Goal: Task Accomplishment & Management: Manage account settings

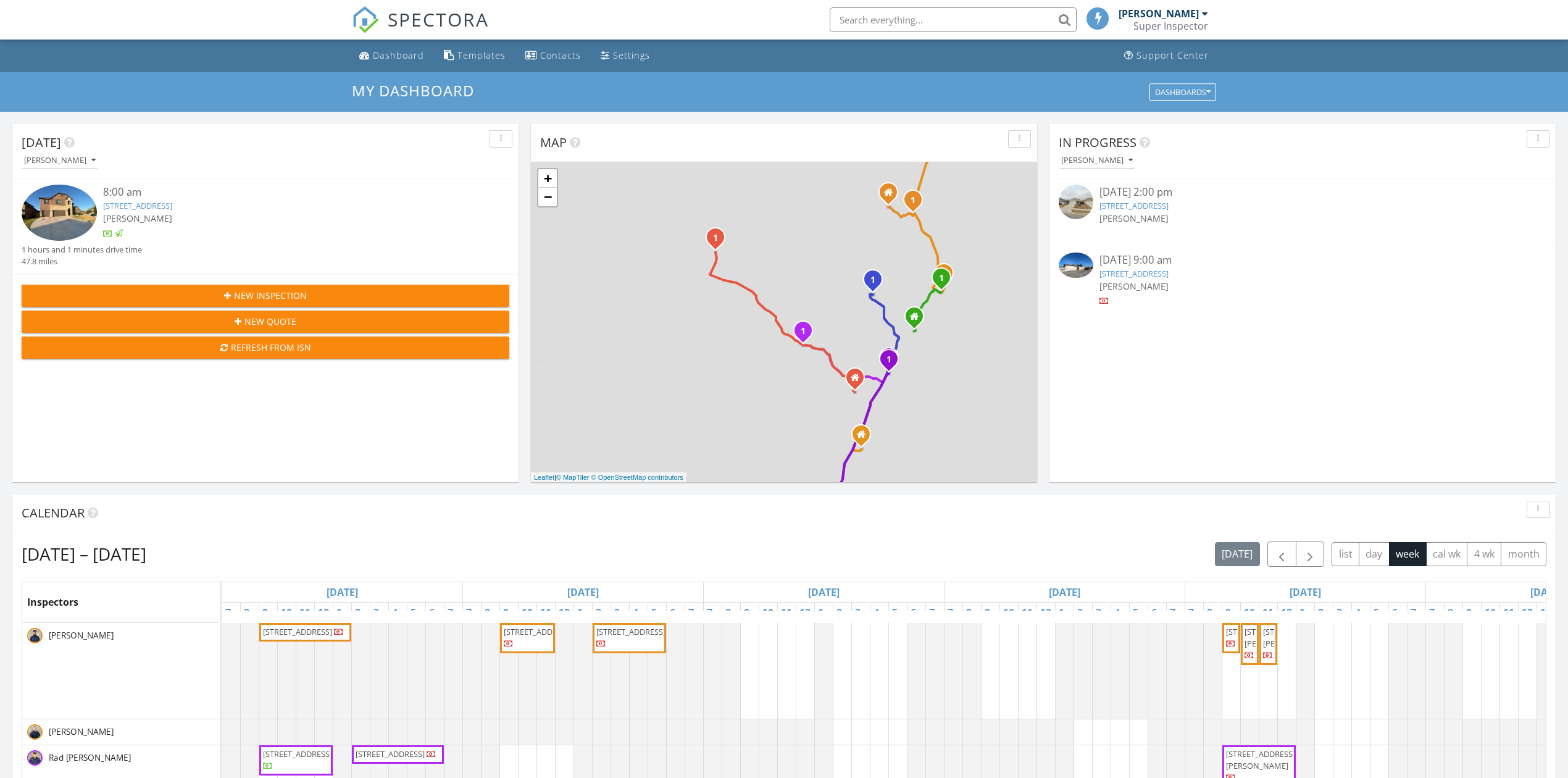
scroll to position [5, 5]
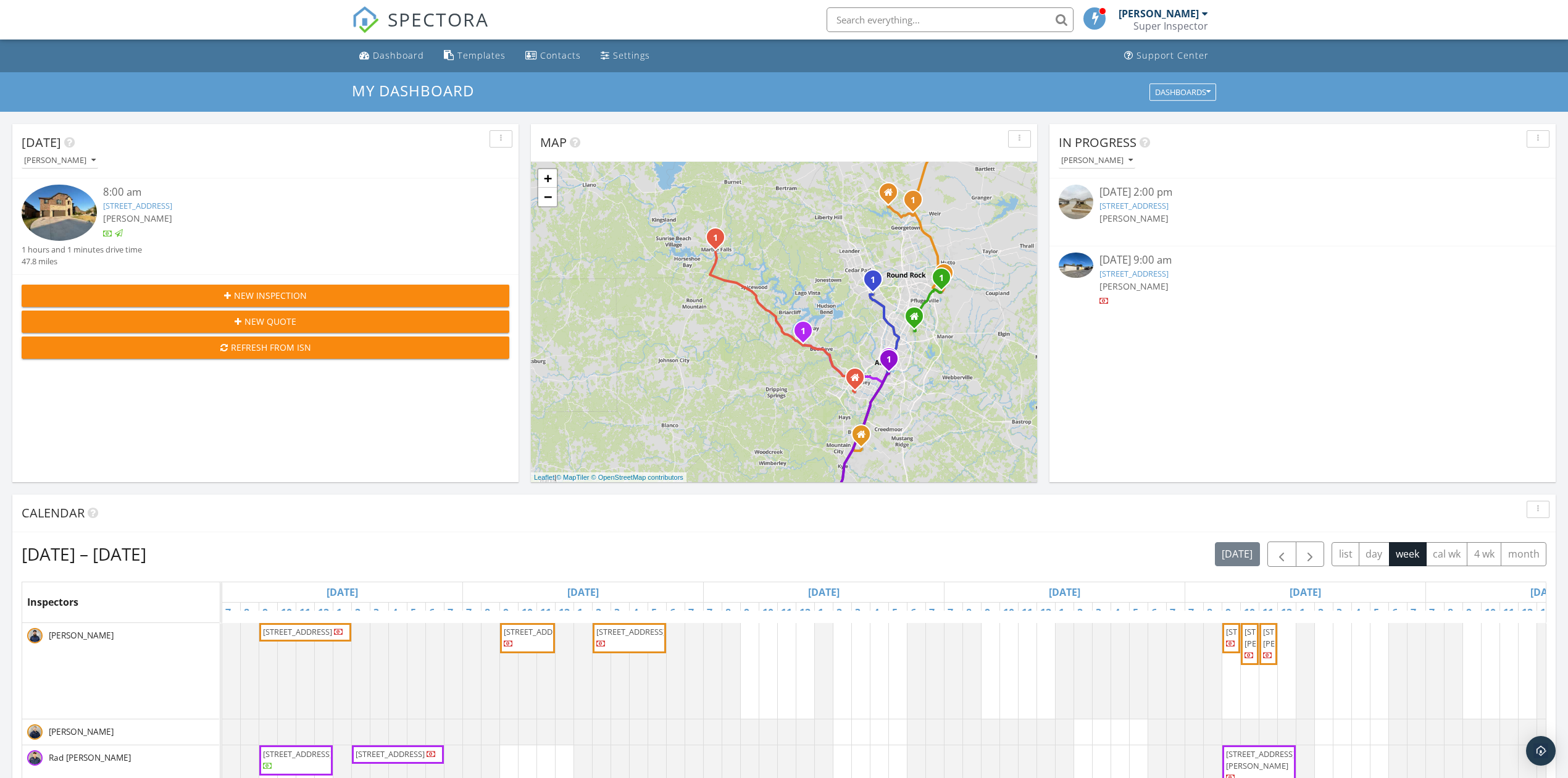
click at [395, 22] on span "SPECTORA" at bounding box center [438, 19] width 101 height 26
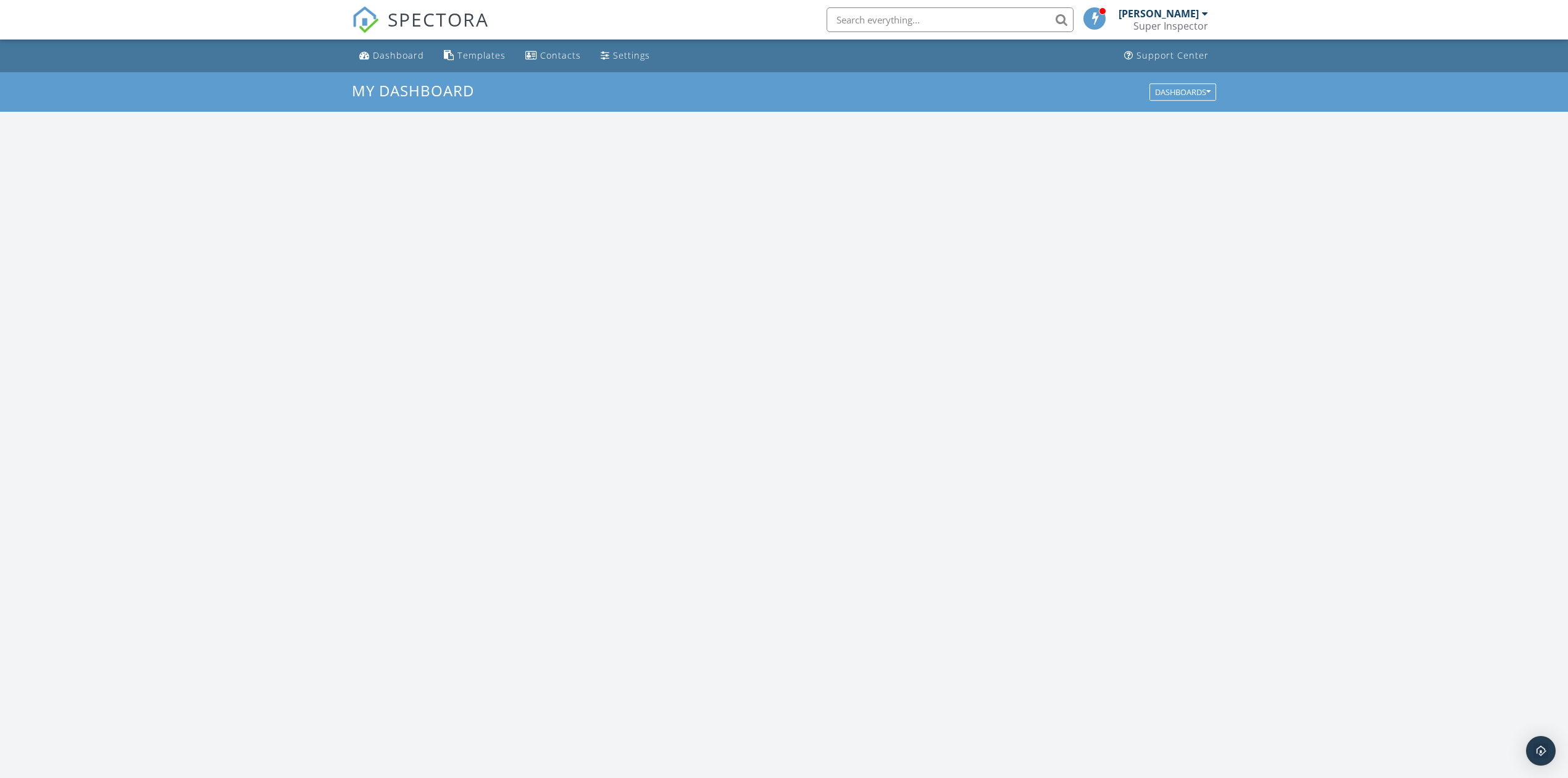
scroll to position [1150, 1593]
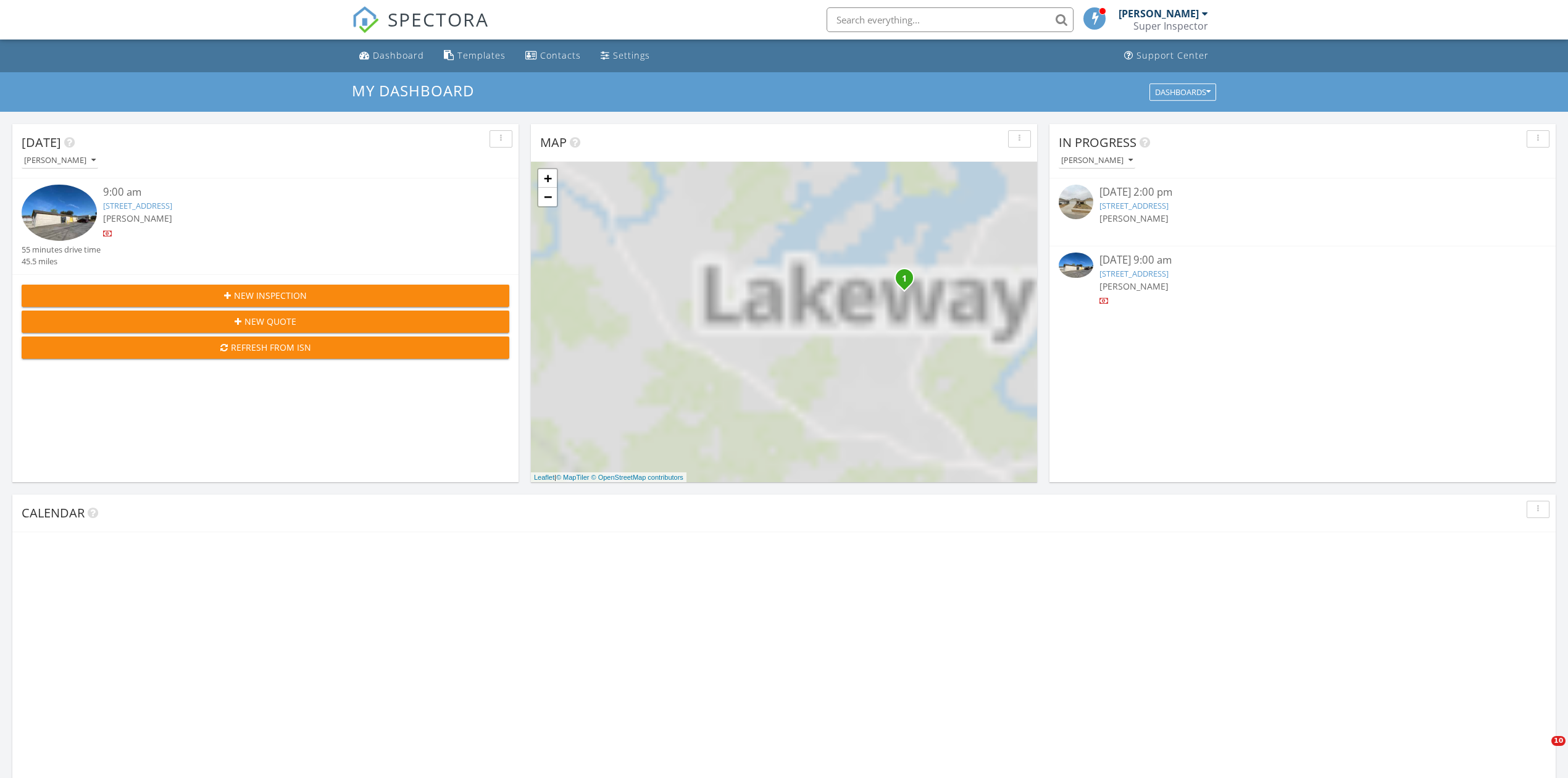
click at [62, 221] on img at bounding box center [59, 212] width 76 height 56
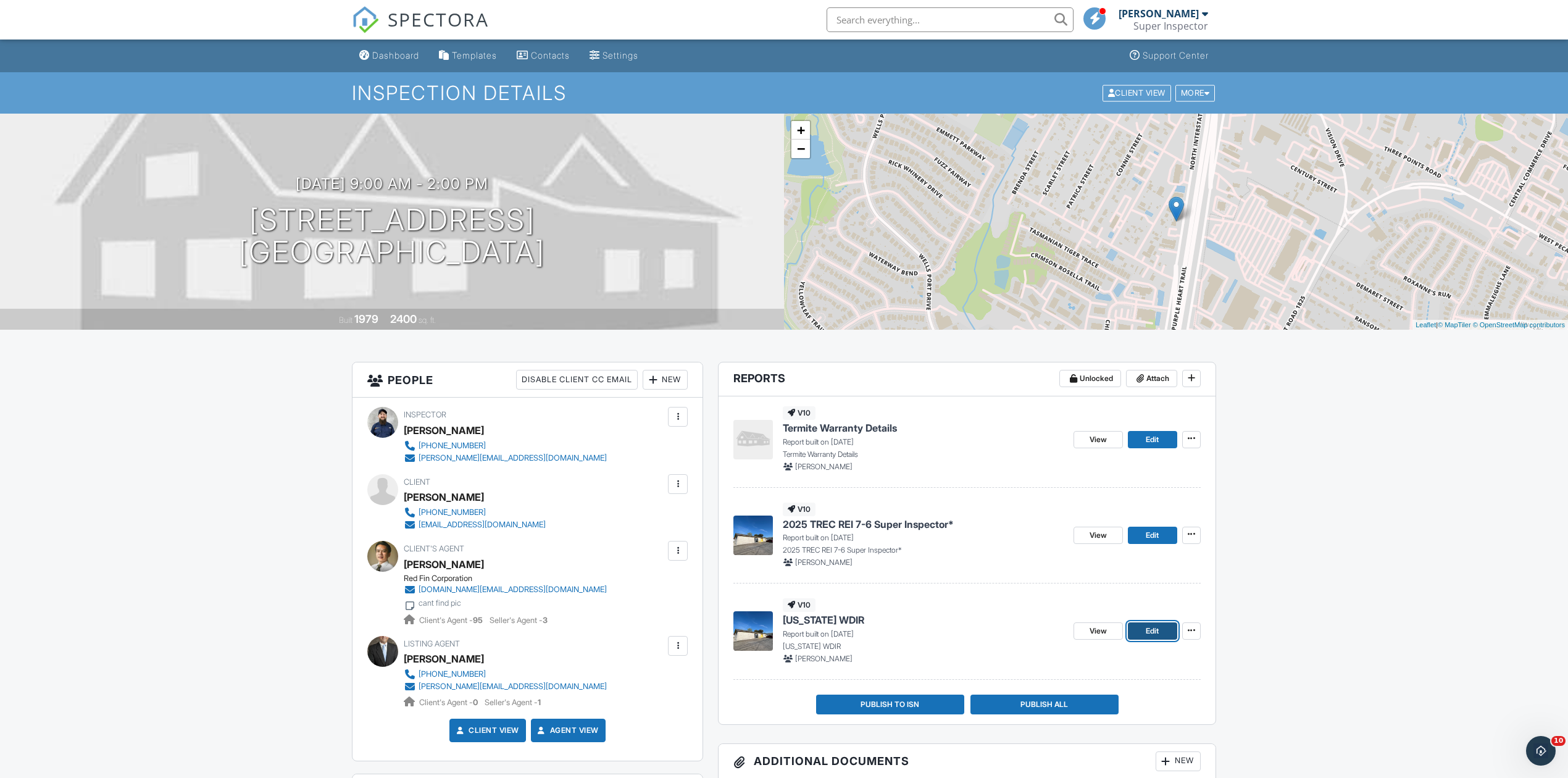
click at [1152, 630] on span "Edit" at bounding box center [1152, 631] width 13 height 13
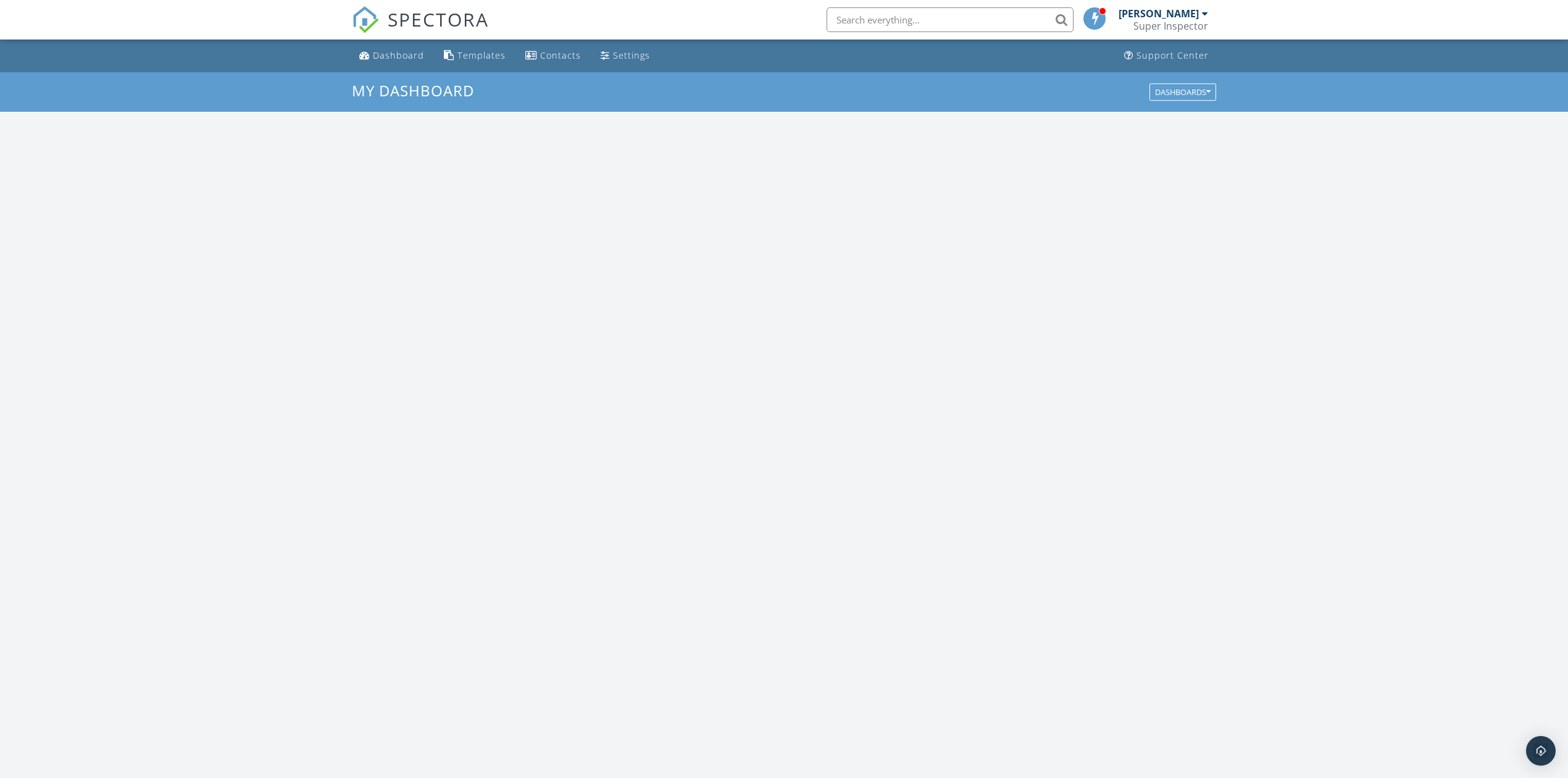
scroll to position [1150, 1593]
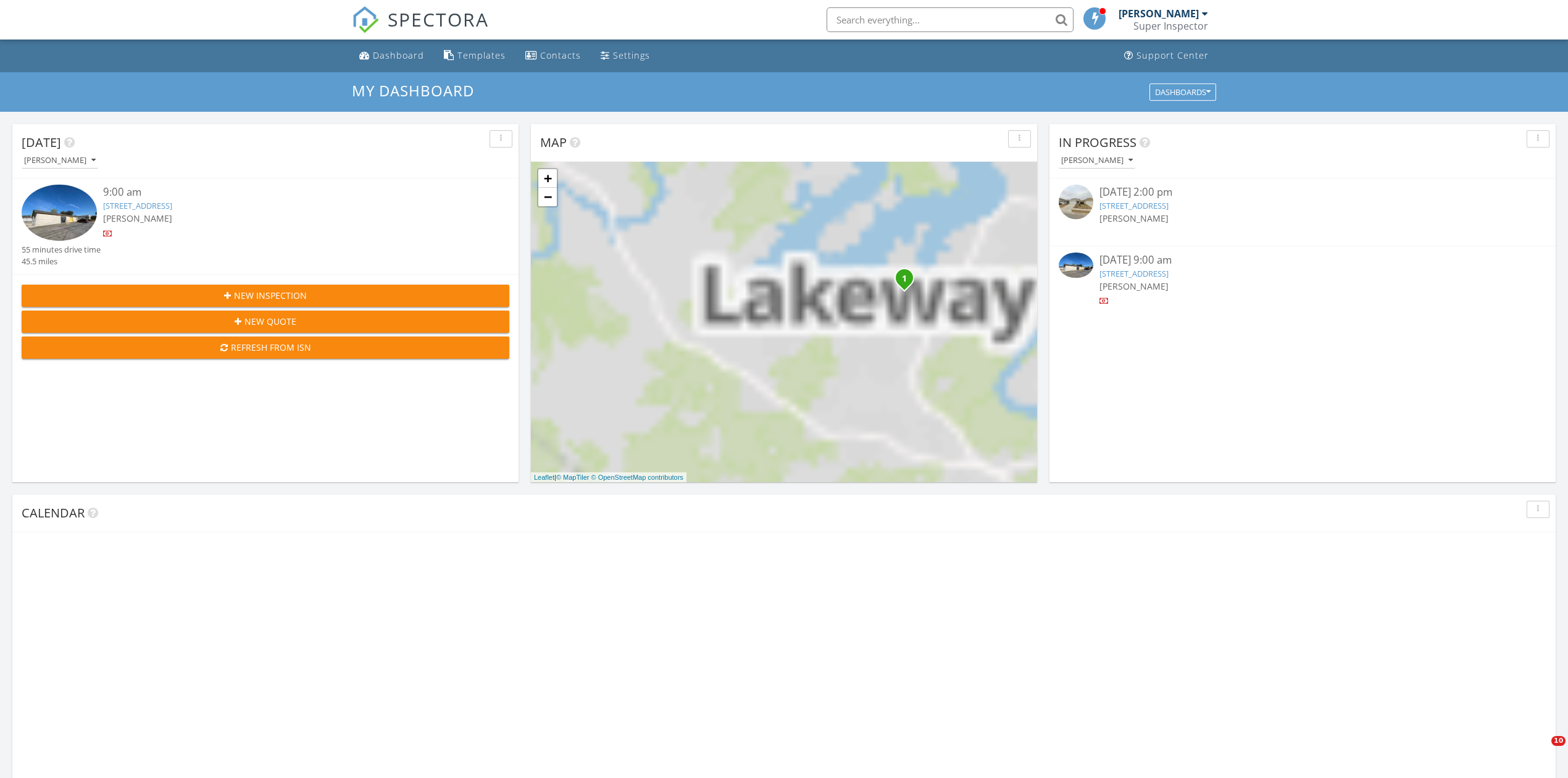
click at [82, 218] on img at bounding box center [59, 212] width 76 height 56
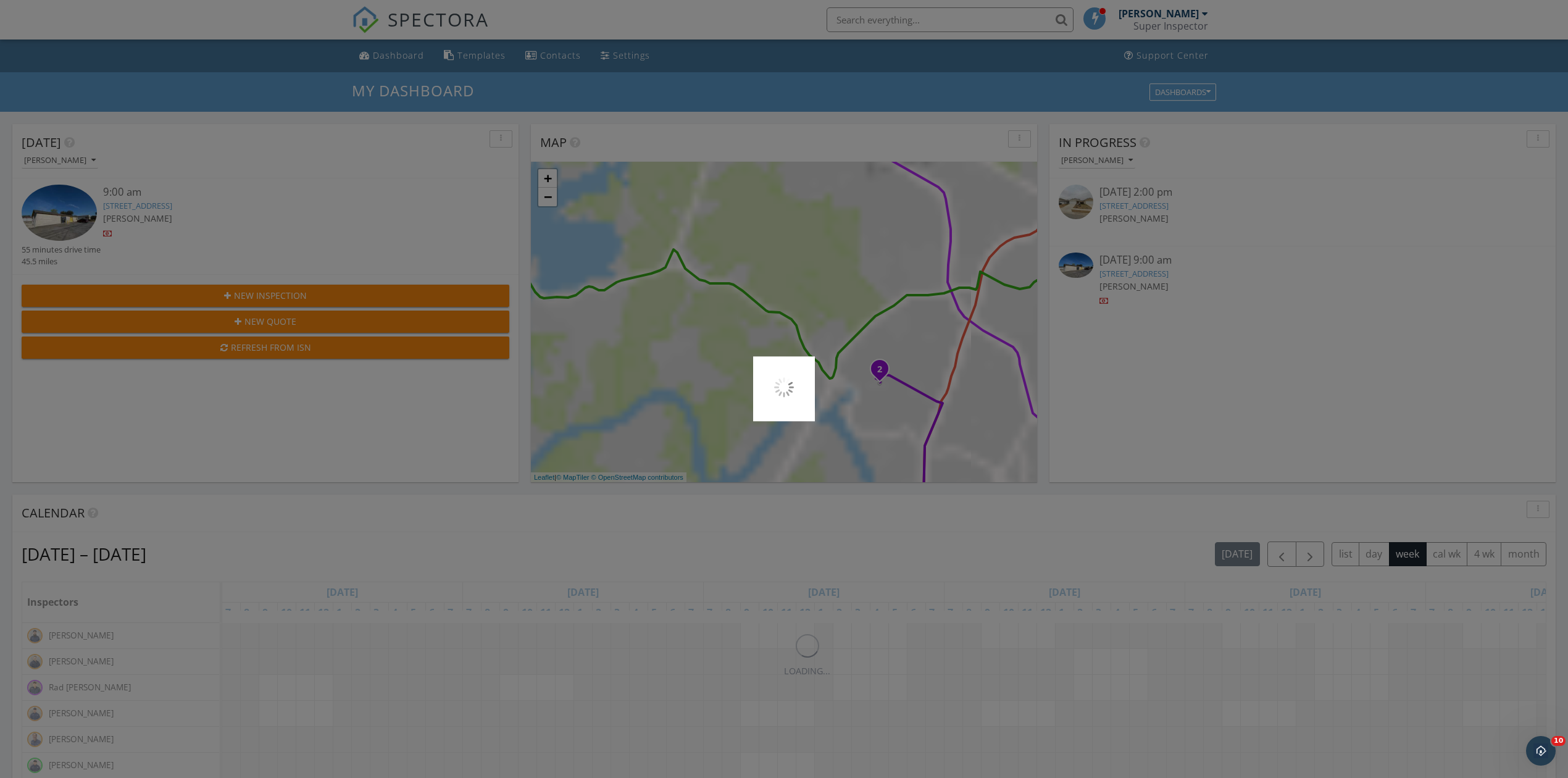
scroll to position [0, 0]
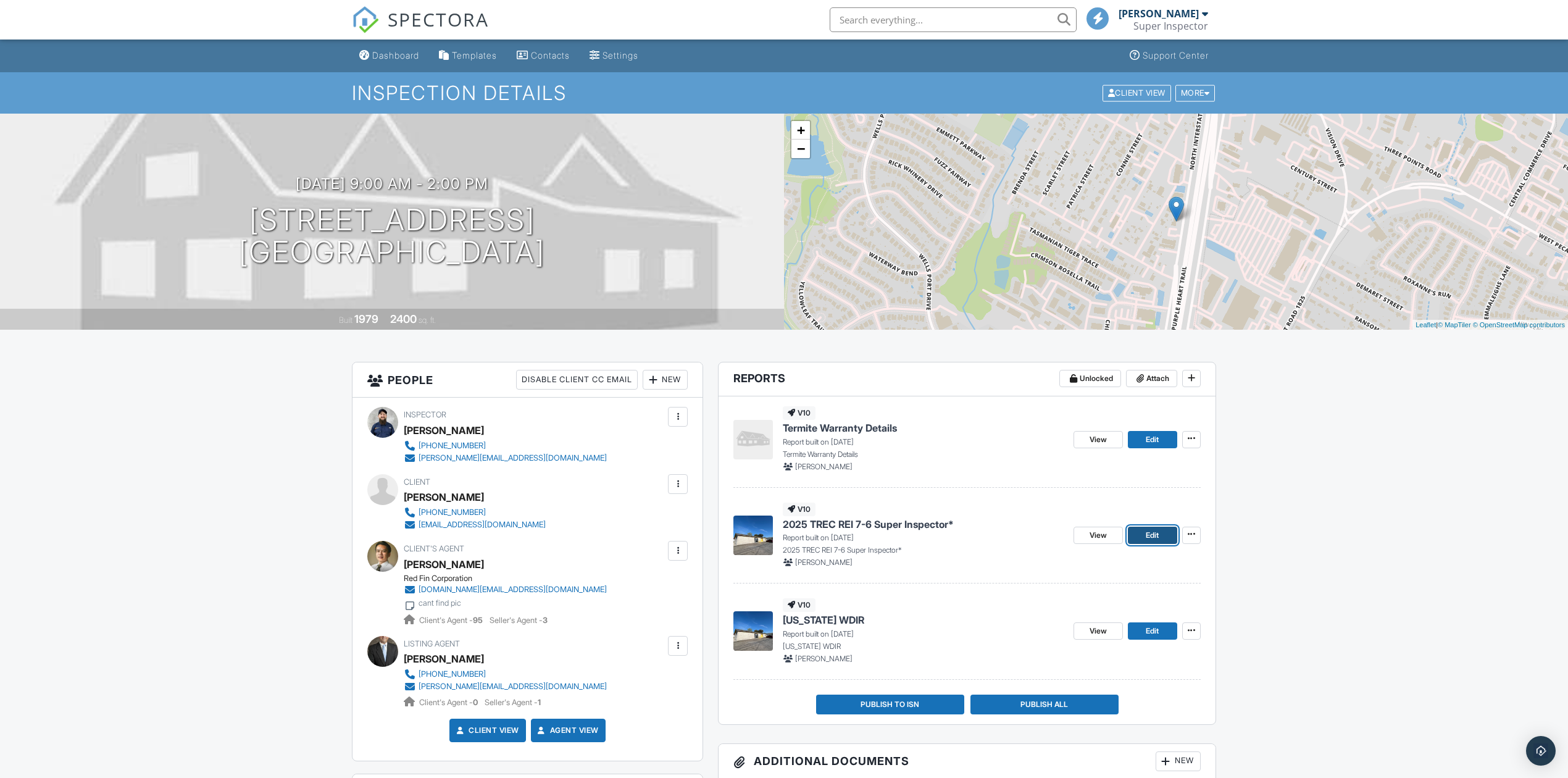
click at [1146, 537] on span "Edit" at bounding box center [1152, 536] width 13 height 13
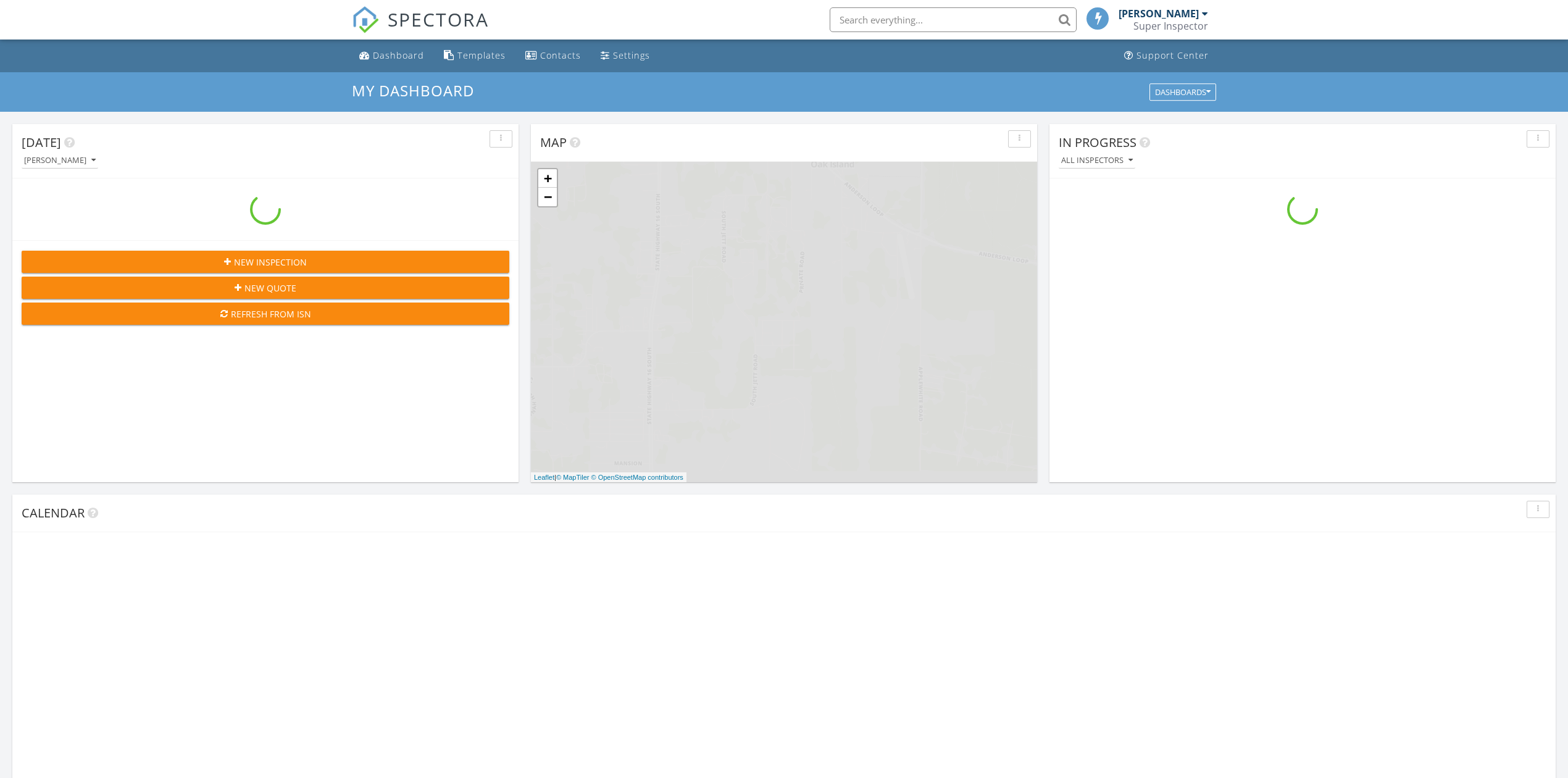
scroll to position [1150, 1593]
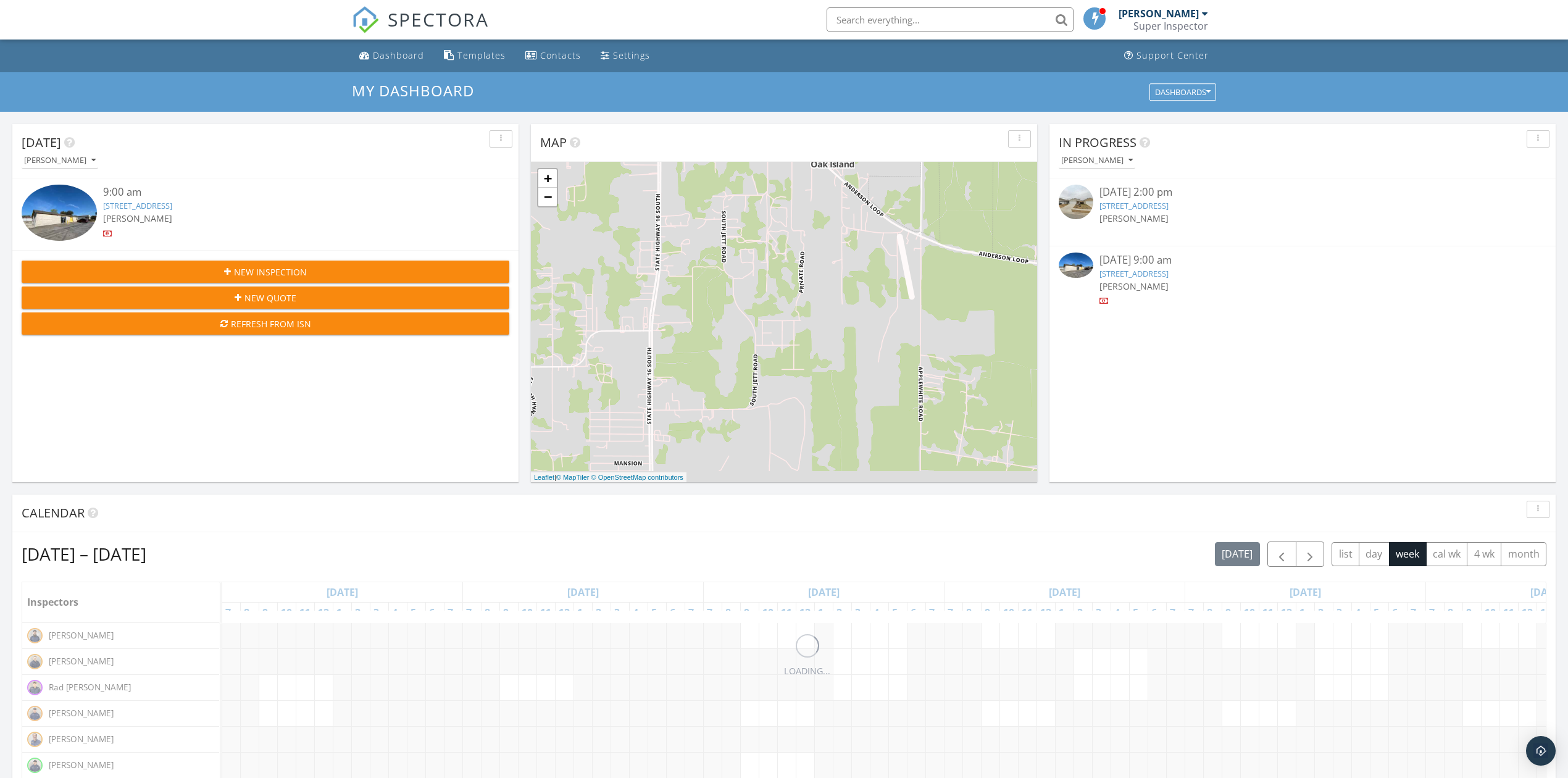
click at [63, 222] on img at bounding box center [59, 212] width 76 height 56
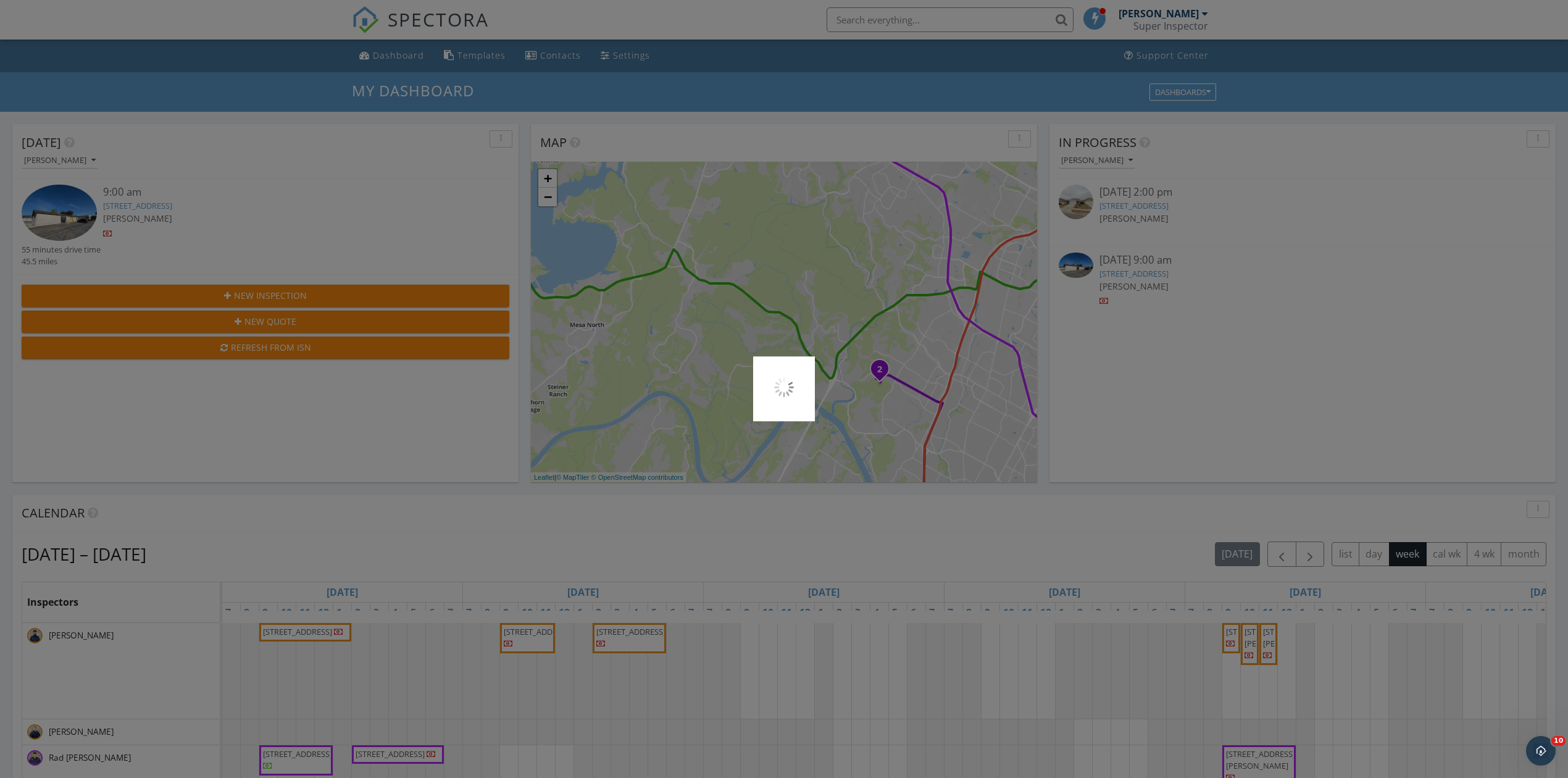
scroll to position [0, 0]
